Goal: Obtain resource: Download file/media

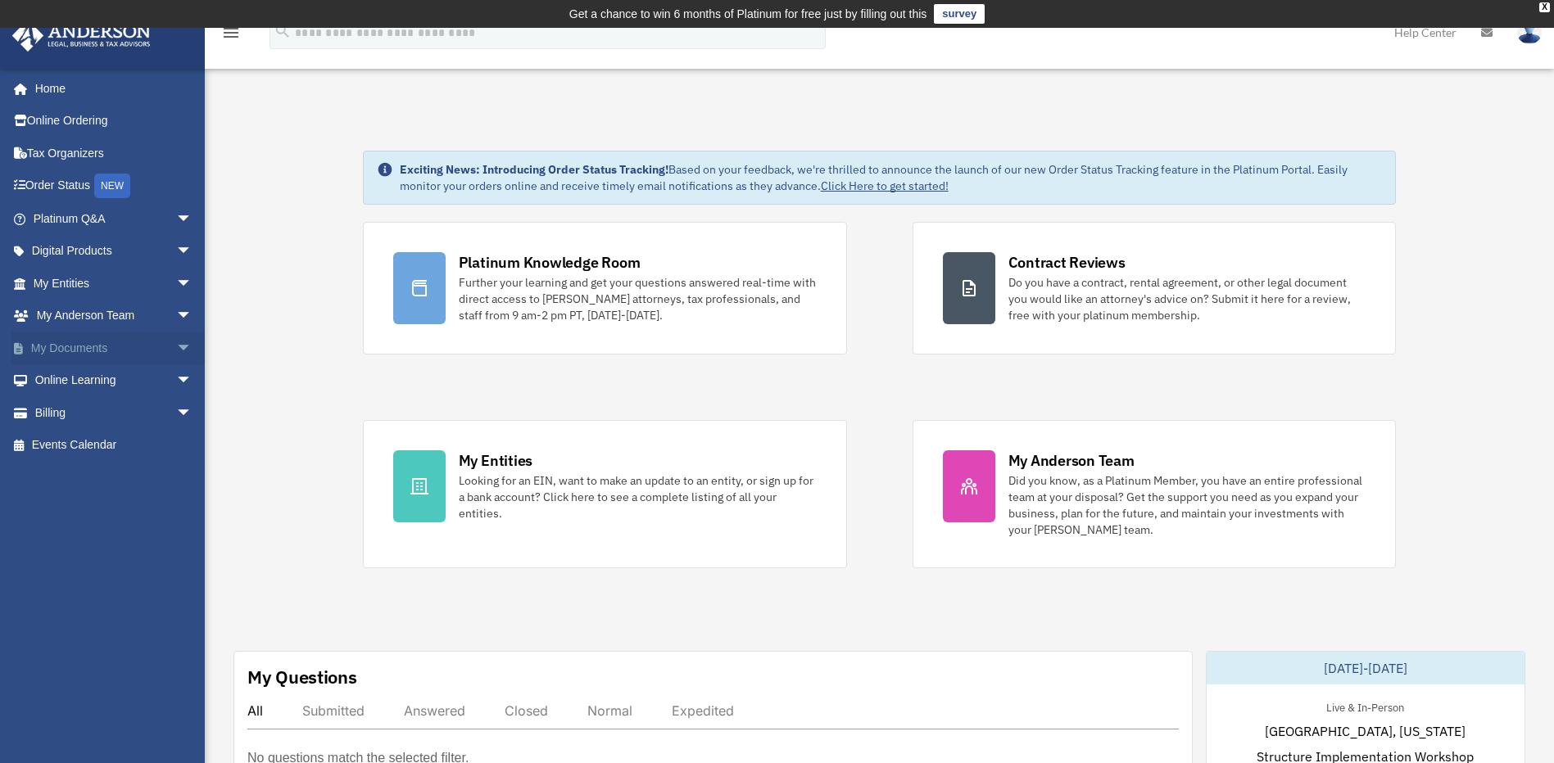
click at [111, 349] on link "My Documents arrow_drop_down" at bounding box center [114, 348] width 206 height 33
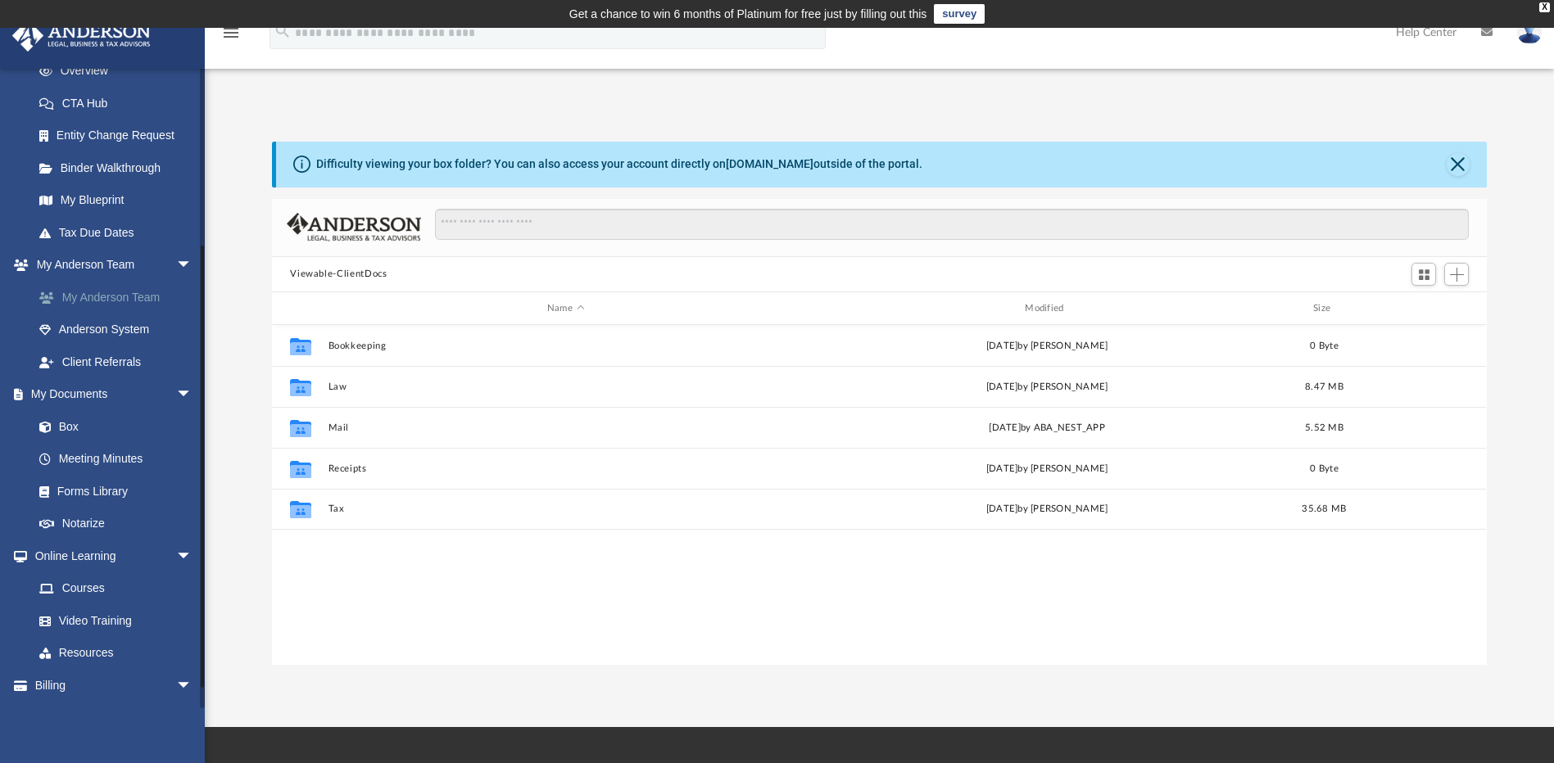
scroll to position [246, 0]
click at [76, 429] on link "Box" at bounding box center [120, 425] width 194 height 33
click at [105, 499] on link "Forms Library" at bounding box center [120, 490] width 194 height 33
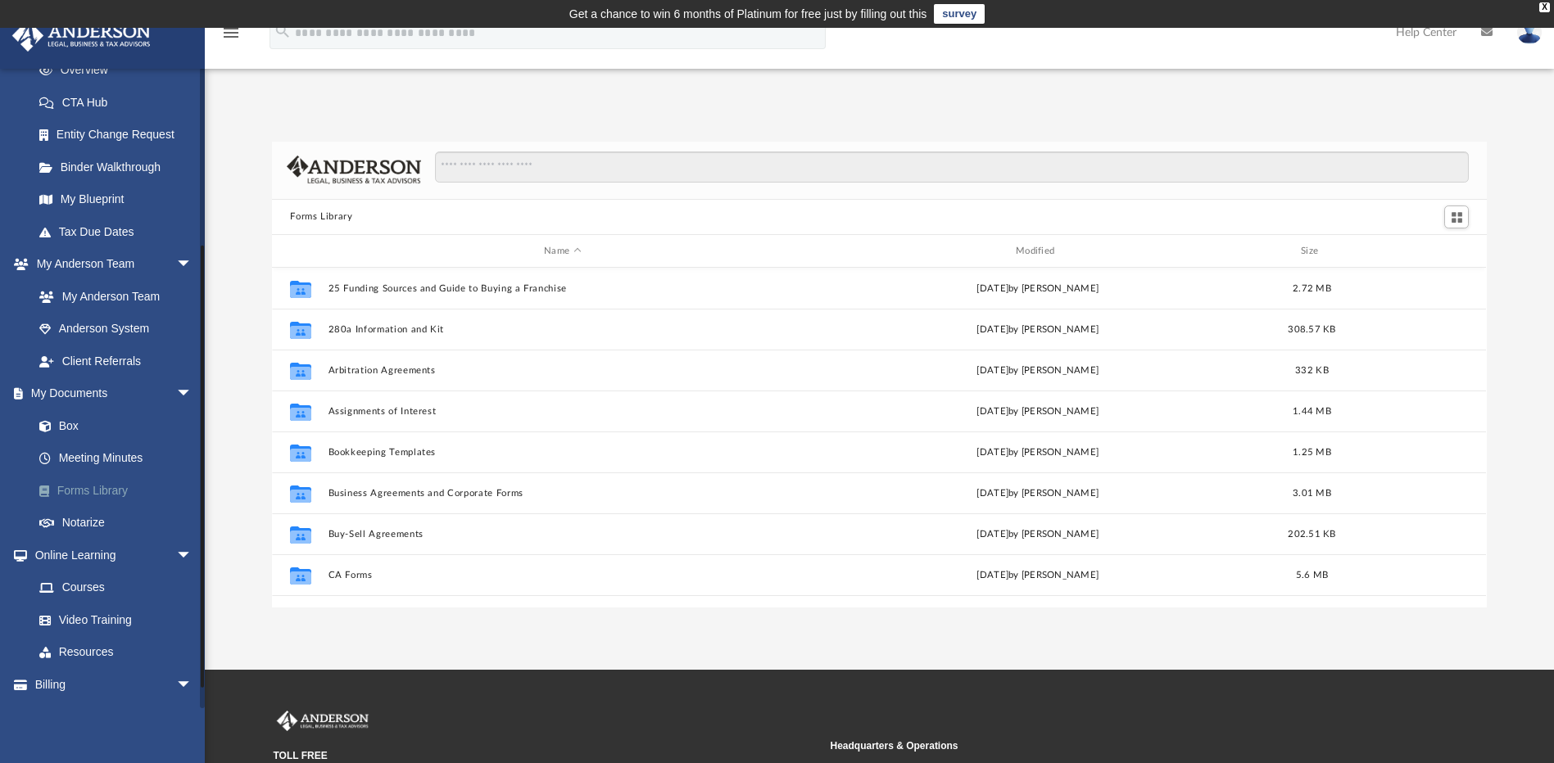
scroll to position [360, 1202]
click at [77, 426] on link "Box" at bounding box center [120, 425] width 194 height 33
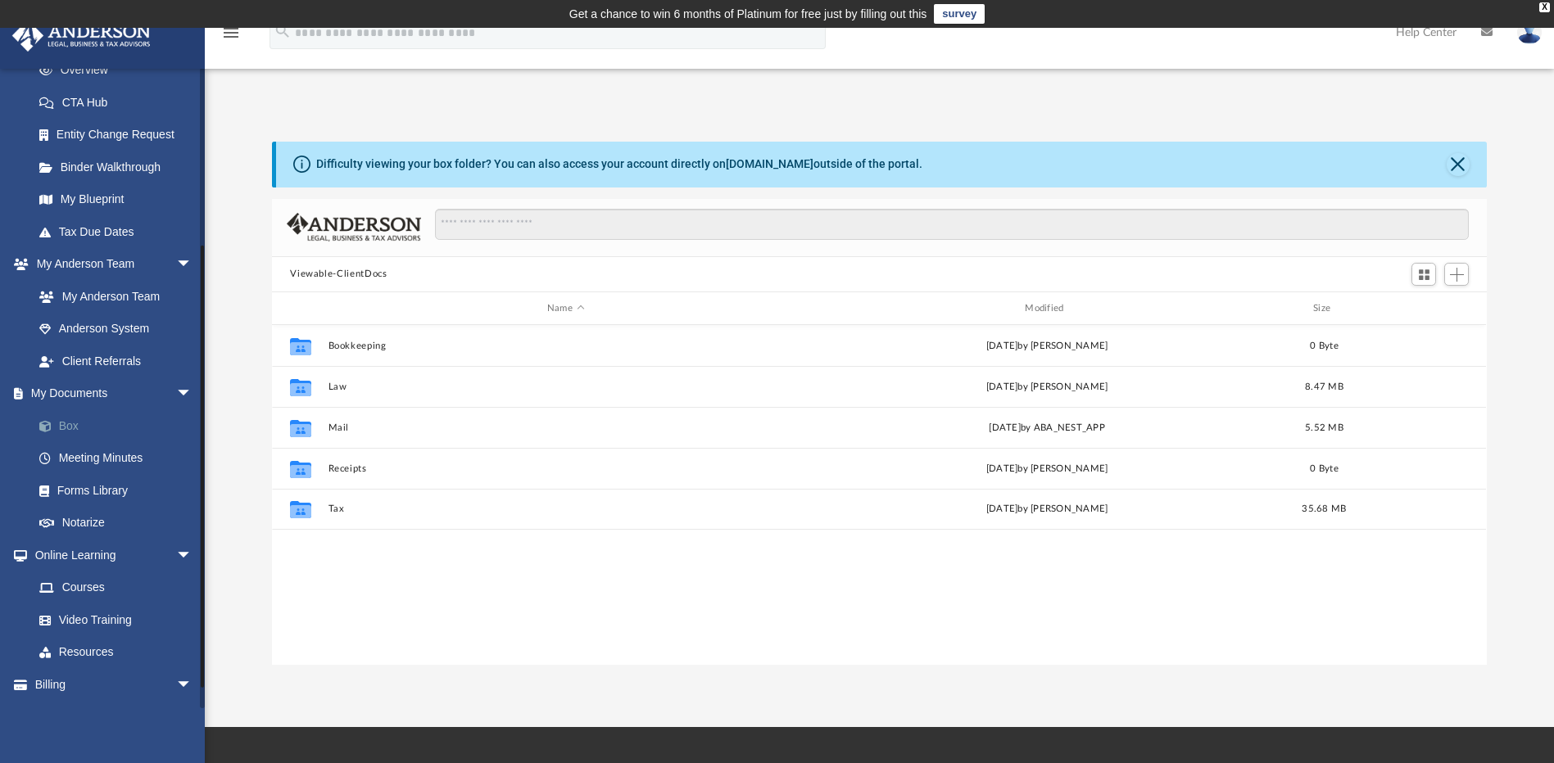
scroll to position [360, 1202]
click at [550, 228] on input "Search files and folders" at bounding box center [952, 224] width 1034 height 31
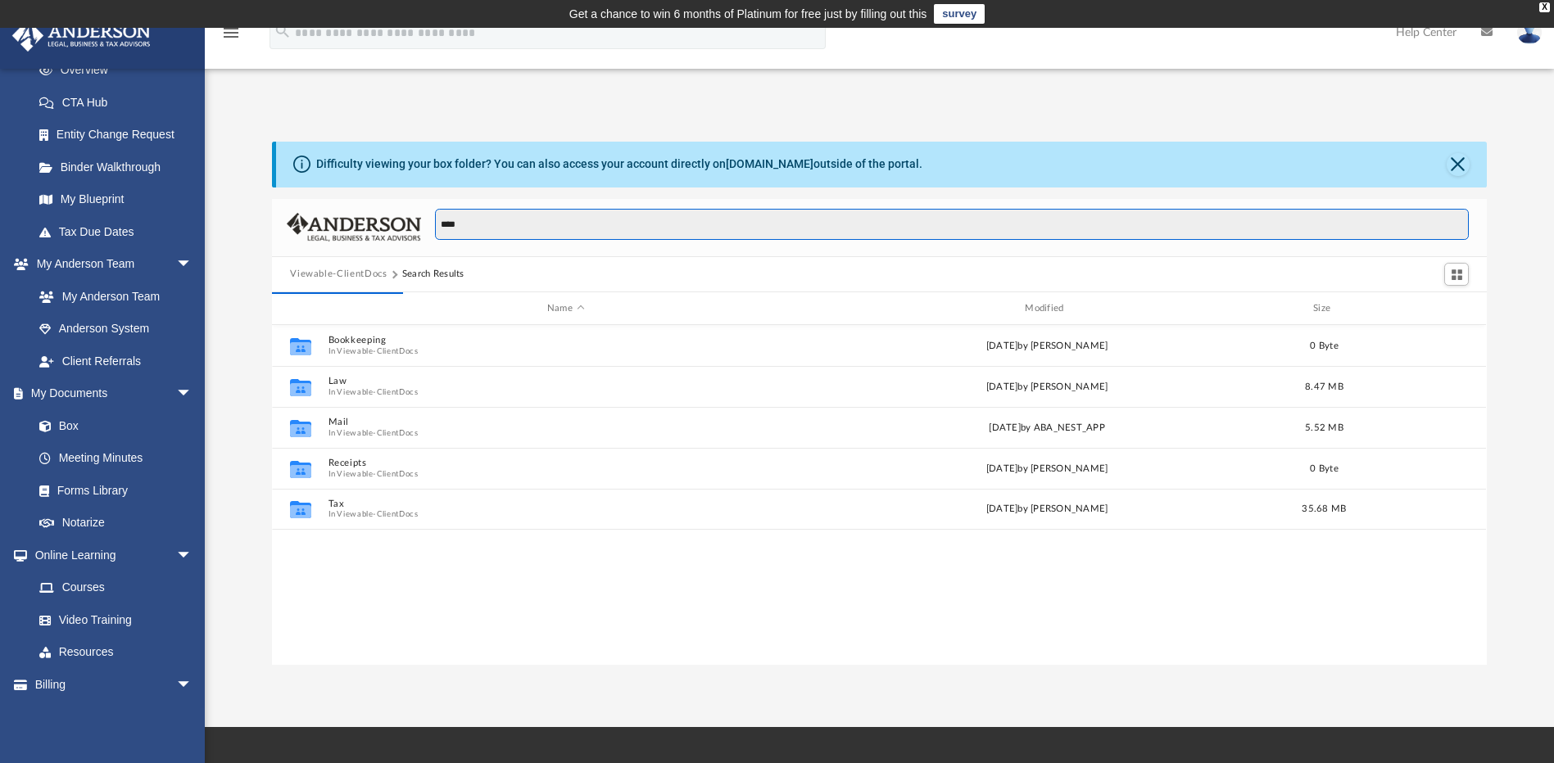
type input "****"
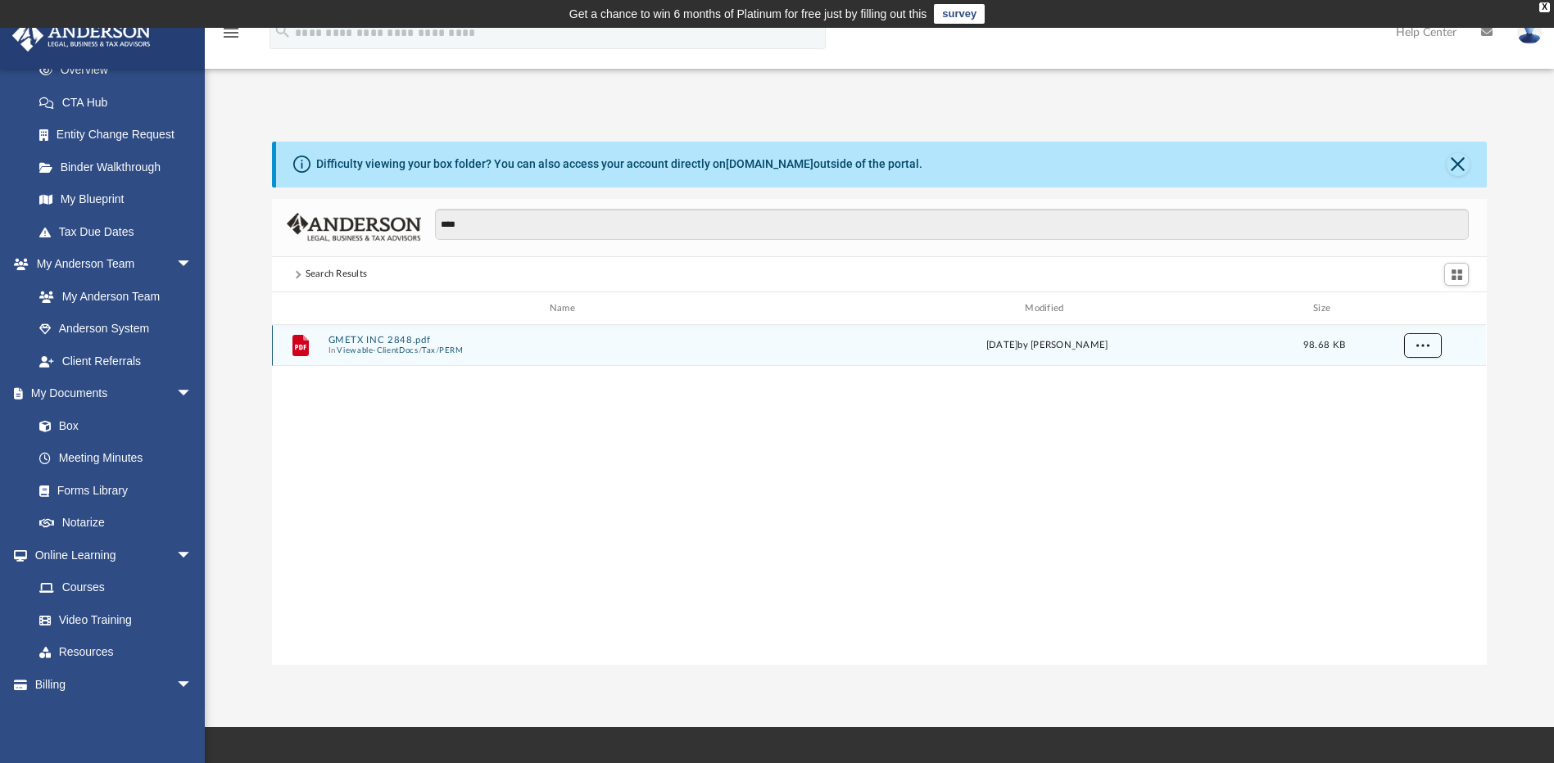
click at [1425, 344] on span "More options" at bounding box center [1422, 345] width 13 height 9
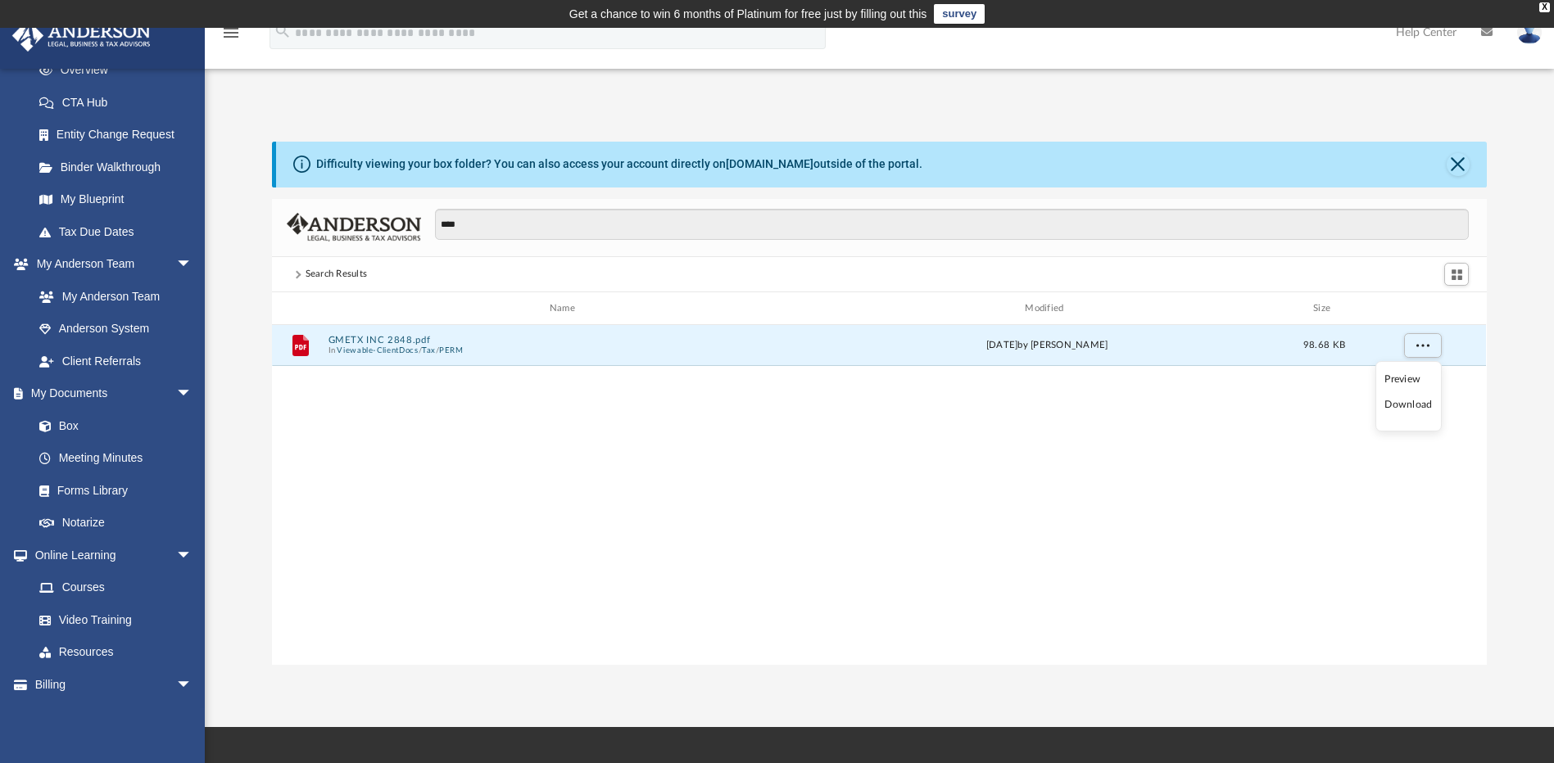
click at [1409, 410] on li "Download" at bounding box center [1407, 404] width 47 height 17
